Goal: Task Accomplishment & Management: Manage account settings

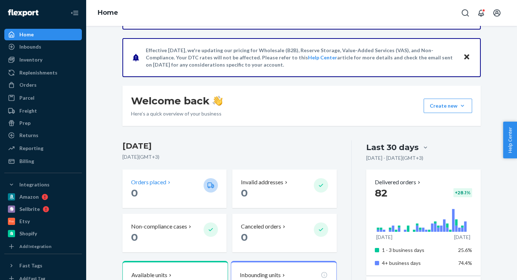
scroll to position [62, 0]
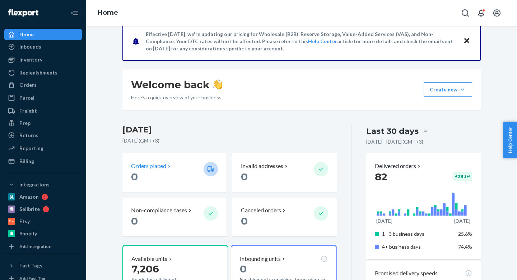
click at [157, 173] on p "0" at bounding box center [164, 176] width 67 height 13
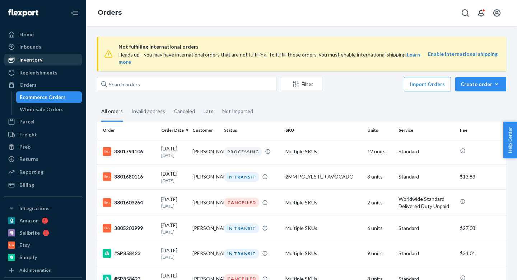
click at [22, 59] on div "Inventory" at bounding box center [30, 59] width 23 height 7
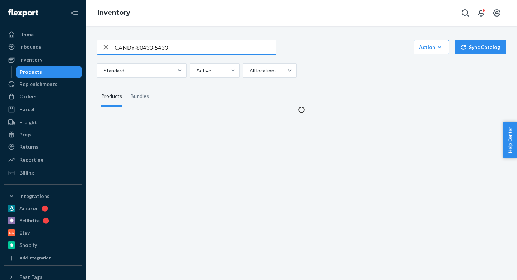
type input "CANDY-80433-5433"
